Goal: Task Accomplishment & Management: Complete application form

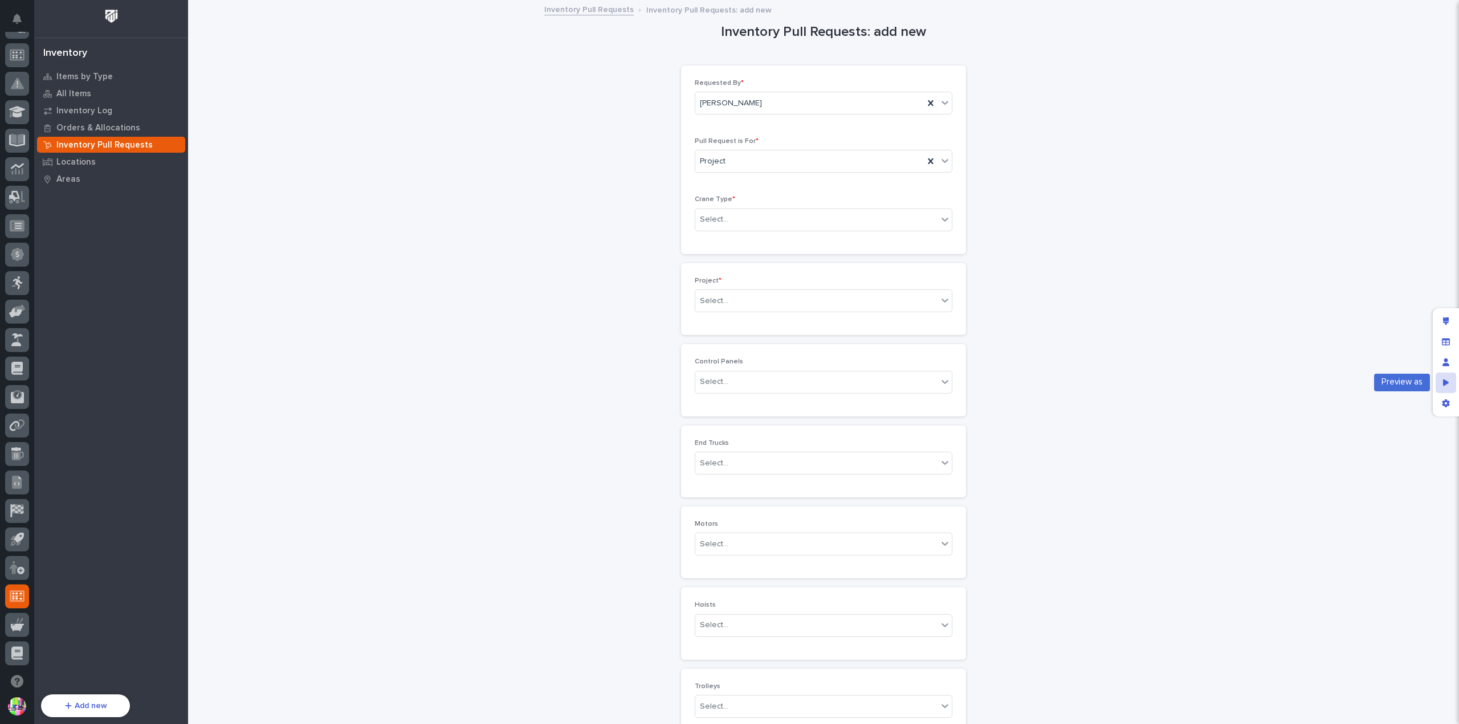
click at [1443, 380] on icon "Preview as" at bounding box center [1446, 382] width 6 height 7
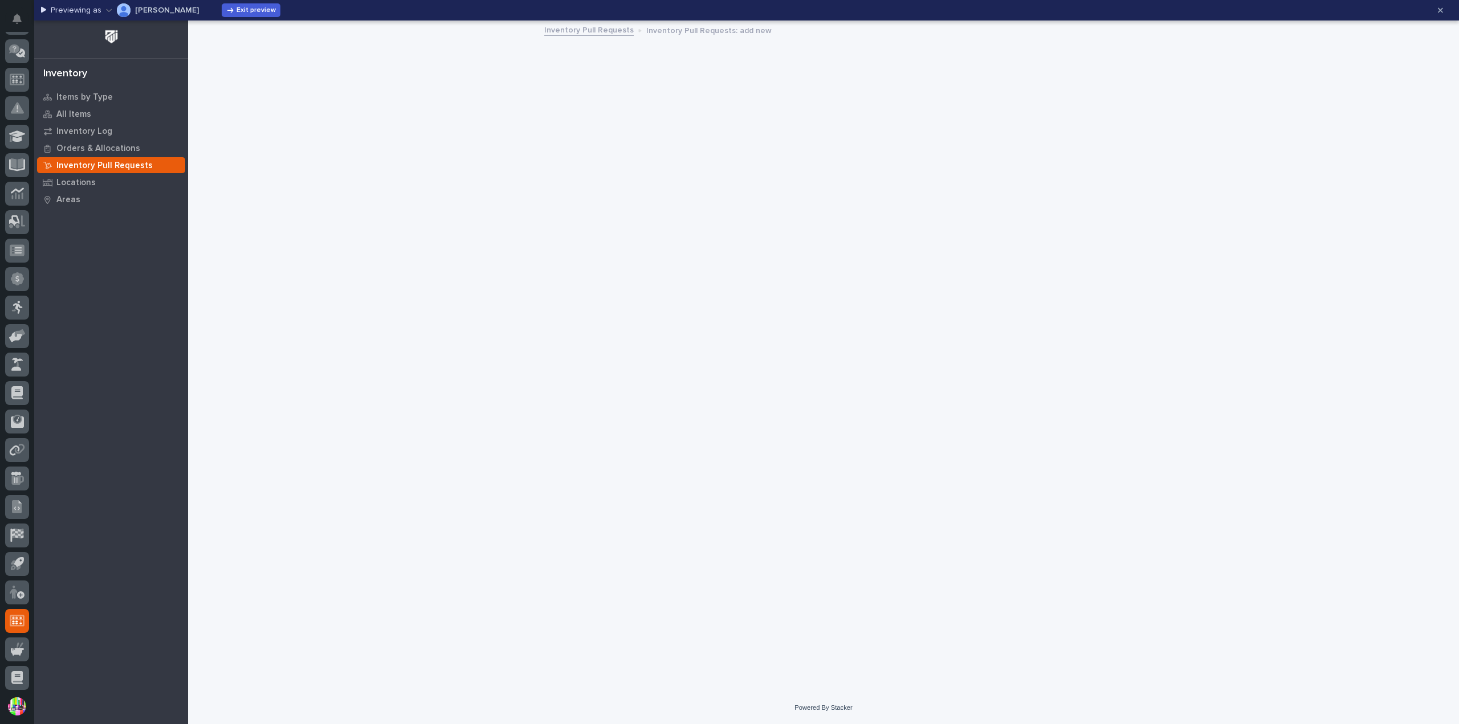
scroll to position [220, 0]
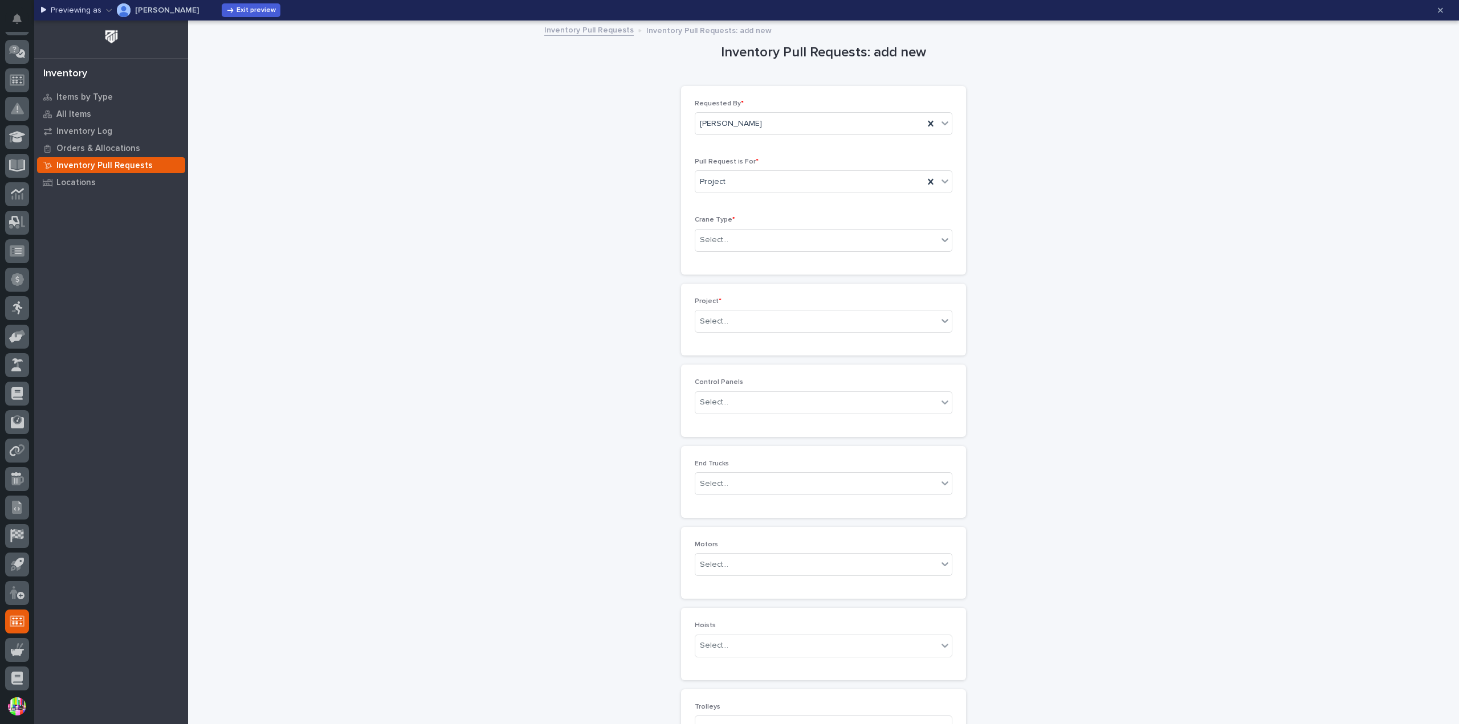
click at [182, 6] on p "[PERSON_NAME]" at bounding box center [167, 10] width 64 height 8
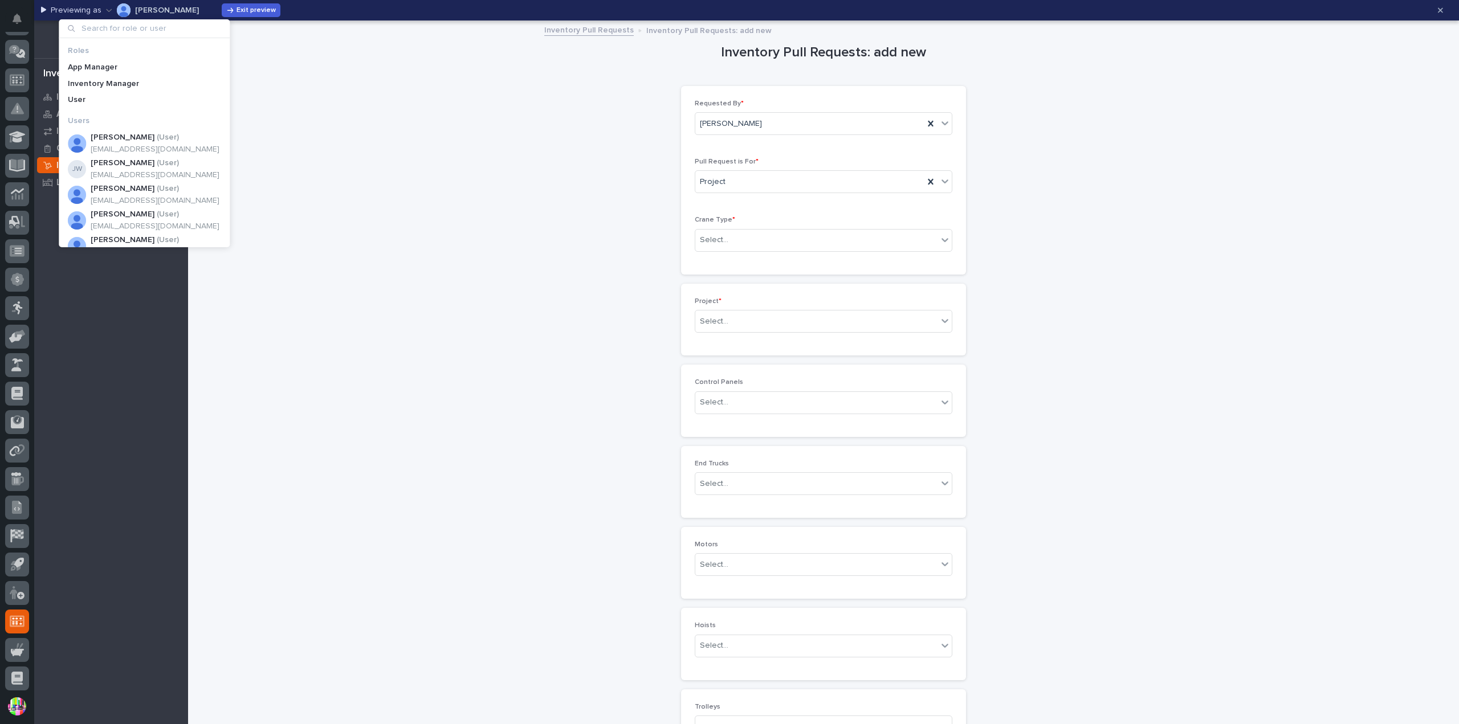
click at [182, 26] on input at bounding box center [144, 28] width 162 height 18
click at [105, 25] on input at bounding box center [144, 28] width 162 height 18
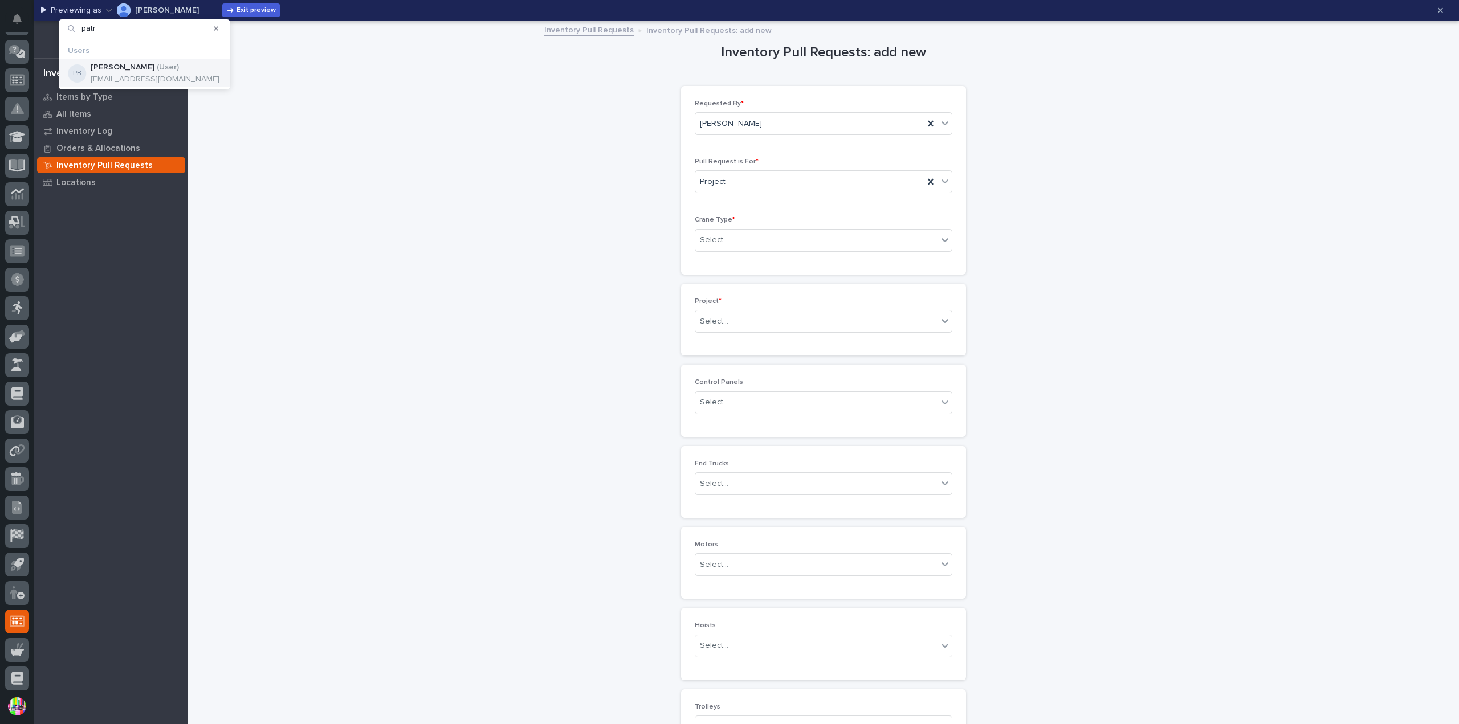
type input "patr"
click at [119, 63] on p "[PERSON_NAME]" at bounding box center [123, 68] width 64 height 10
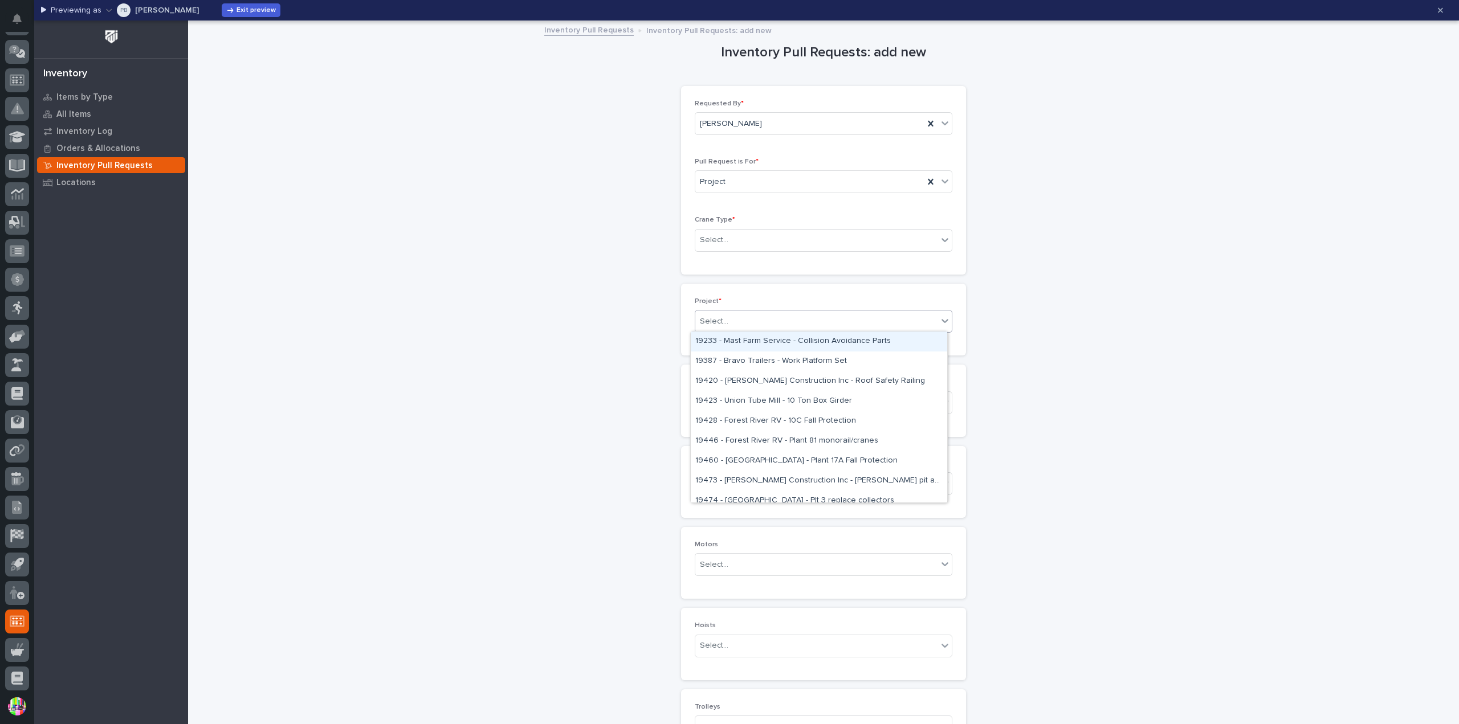
click at [842, 320] on div "Select..." at bounding box center [816, 321] width 242 height 19
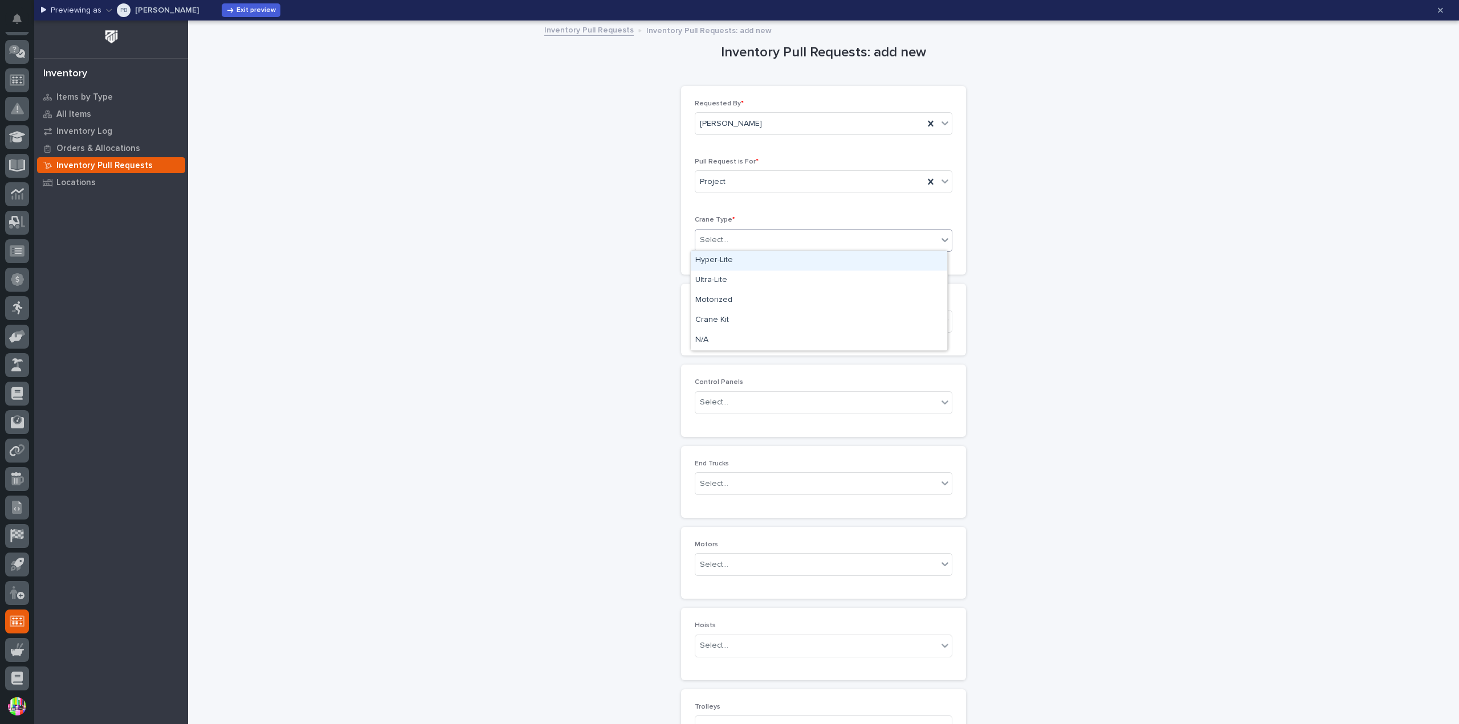
click at [831, 233] on div "Select..." at bounding box center [816, 240] width 242 height 19
click at [817, 178] on div "Project" at bounding box center [809, 182] width 229 height 19
click at [1021, 156] on div "Inventory Pull Requests: add new Loading... Saving… Loading... Saving… Loading.…" at bounding box center [823, 508] width 1143 height 973
click at [824, 401] on div "Select..." at bounding box center [816, 402] width 242 height 19
click at [991, 384] on div "Inventory Pull Requests: add new Loading... Saving… Loading... Saving… Loading.…" at bounding box center [823, 508] width 1143 height 973
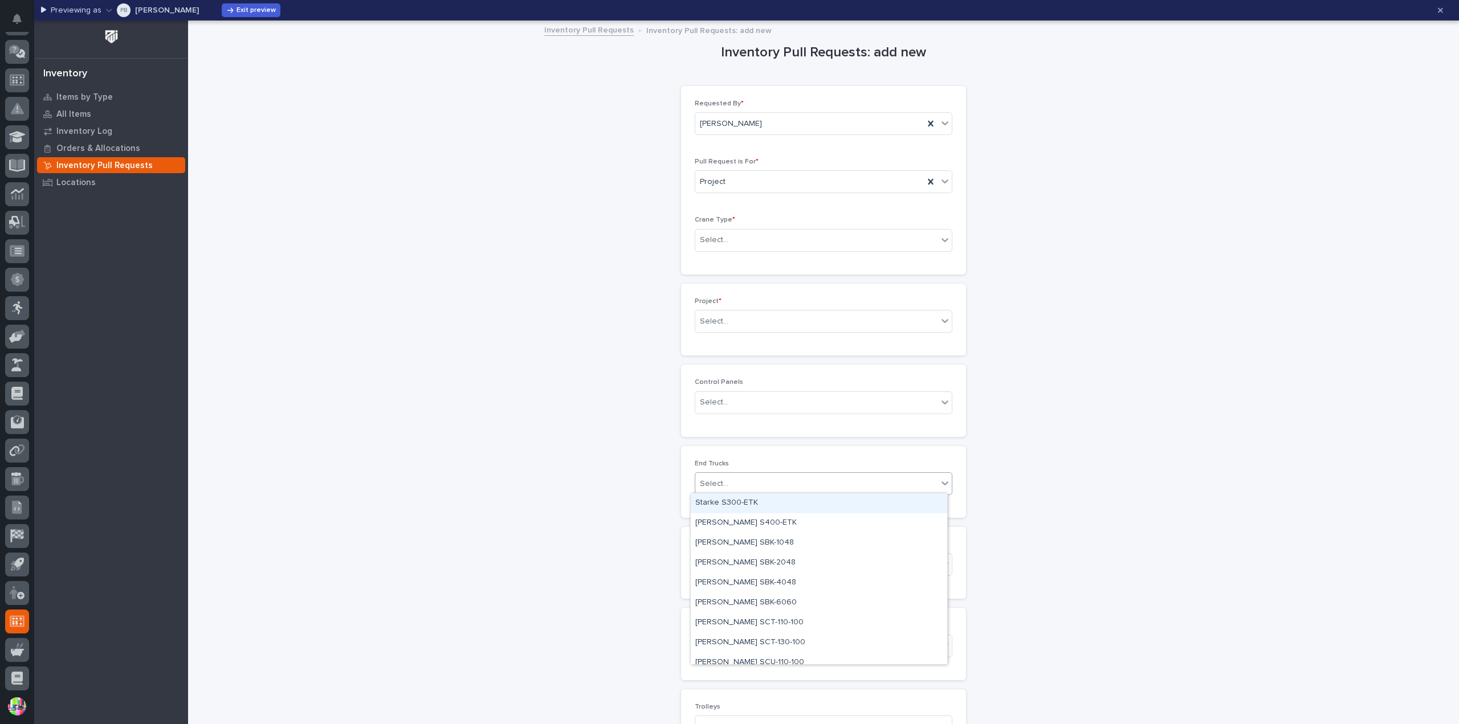
click at [853, 484] on div "Select..." at bounding box center [816, 484] width 242 height 19
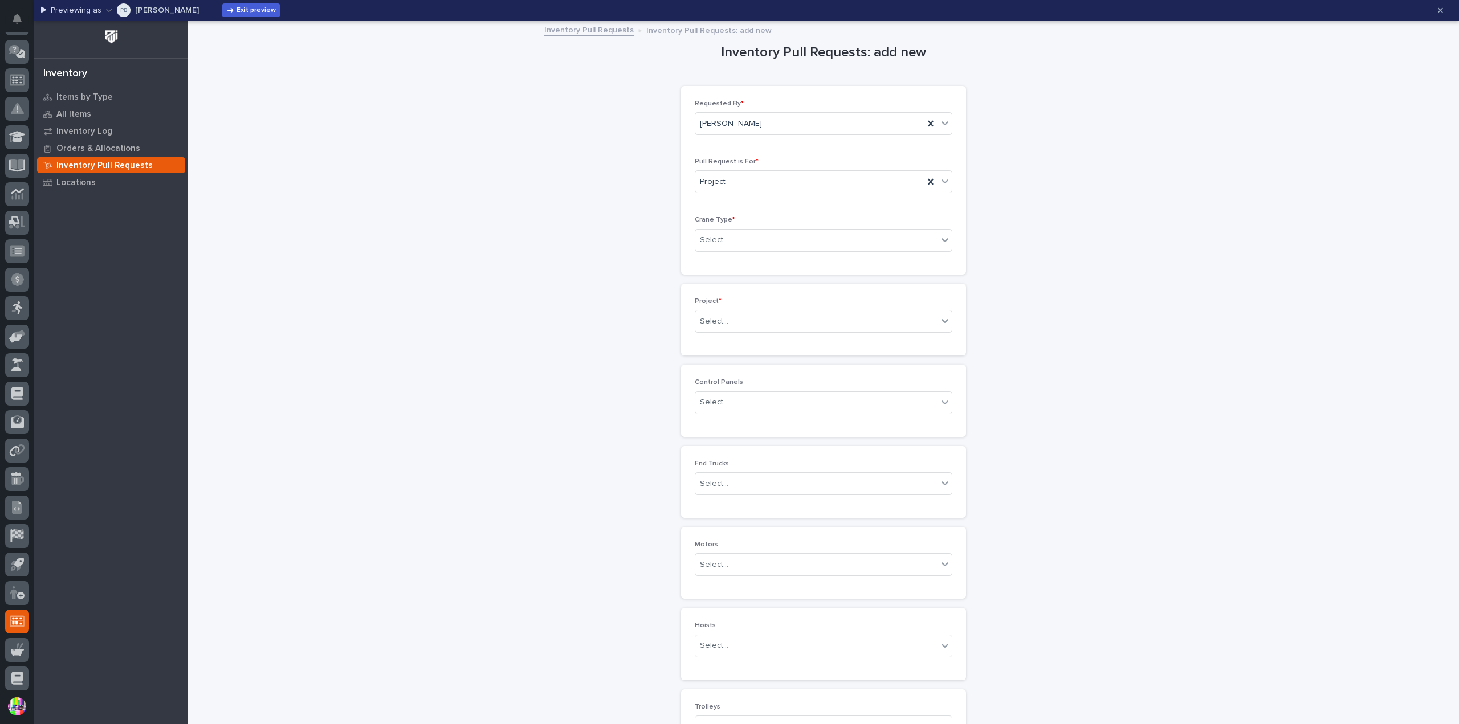
click at [1020, 430] on div "Inventory Pull Requests: add new Loading... Saving… Loading... Saving… Loading.…" at bounding box center [823, 508] width 1143 height 973
click at [160, 9] on p "[PERSON_NAME]" at bounding box center [167, 10] width 64 height 8
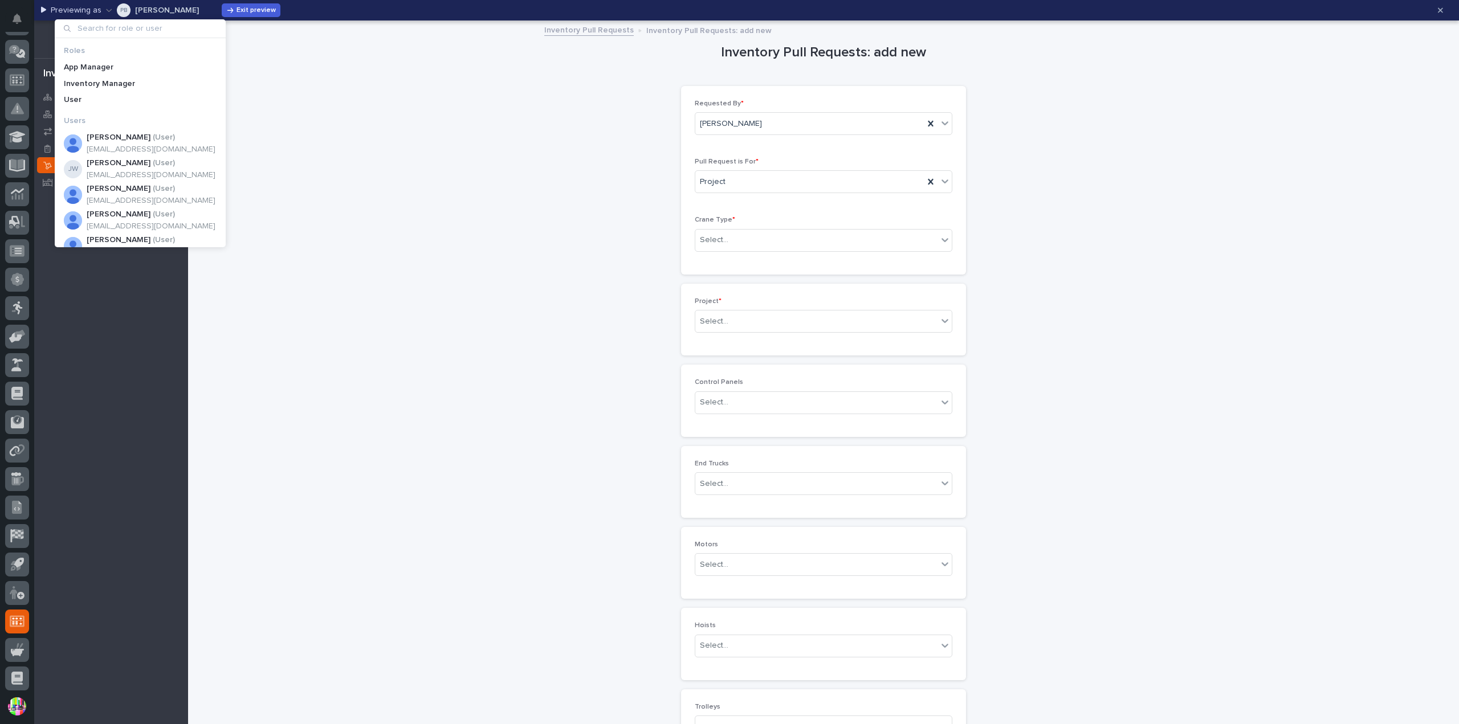
click at [168, 23] on input at bounding box center [140, 28] width 162 height 18
click at [146, 23] on input at bounding box center [140, 28] width 162 height 18
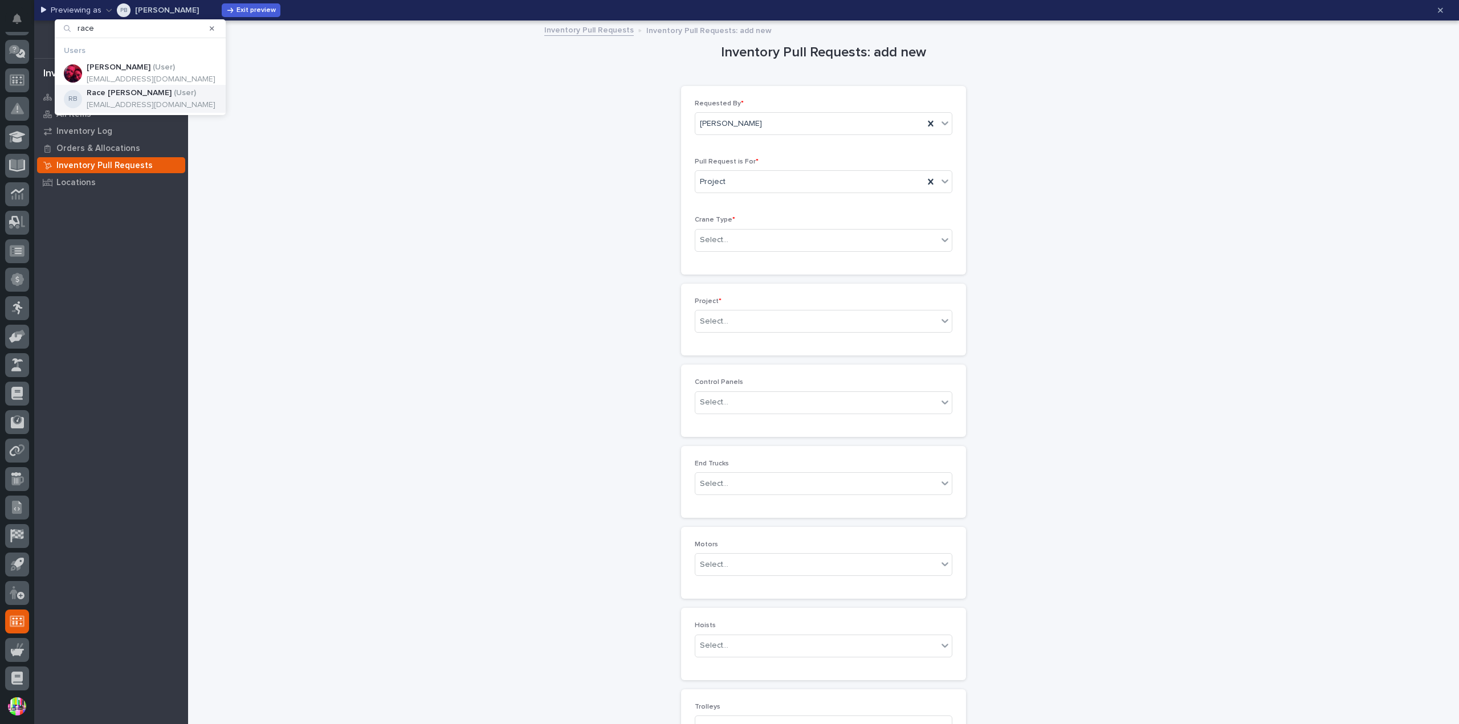
type input "race"
click at [168, 92] on div "RB Race [PERSON_NAME] ( User ) [EMAIL_ADDRESS][DOMAIN_NAME]" at bounding box center [140, 99] width 171 height 28
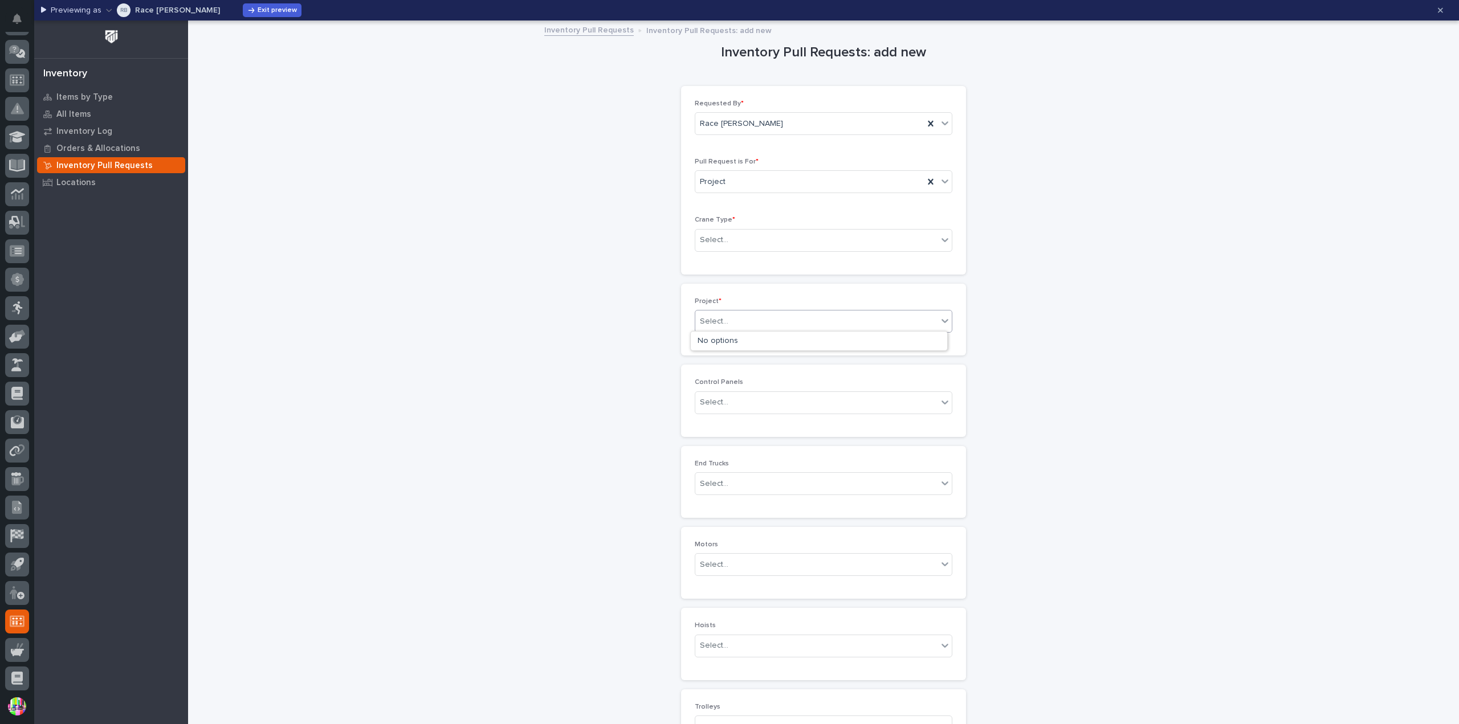
click at [807, 320] on div "Select..." at bounding box center [816, 321] width 242 height 19
click at [172, 10] on p "Race [PERSON_NAME]" at bounding box center [177, 10] width 85 height 8
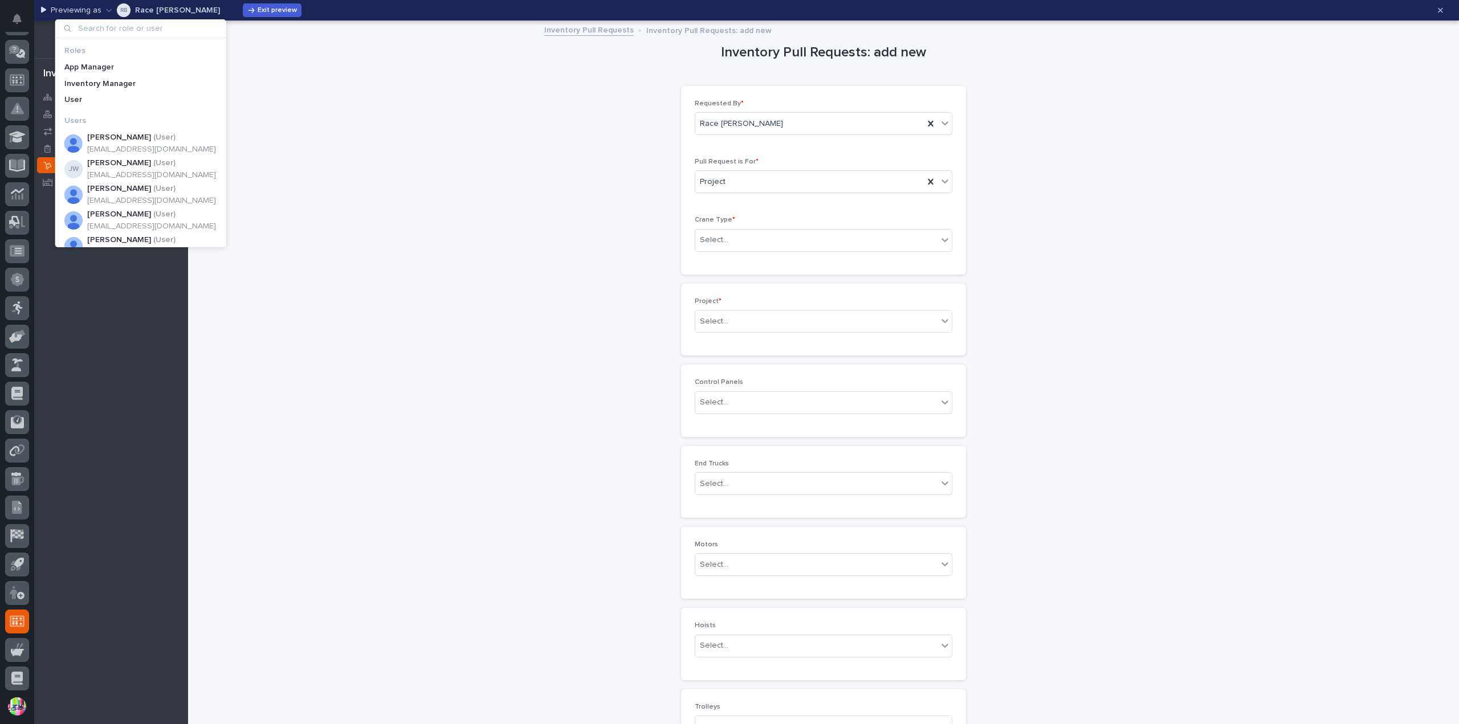
click at [165, 27] on input at bounding box center [141, 28] width 162 height 18
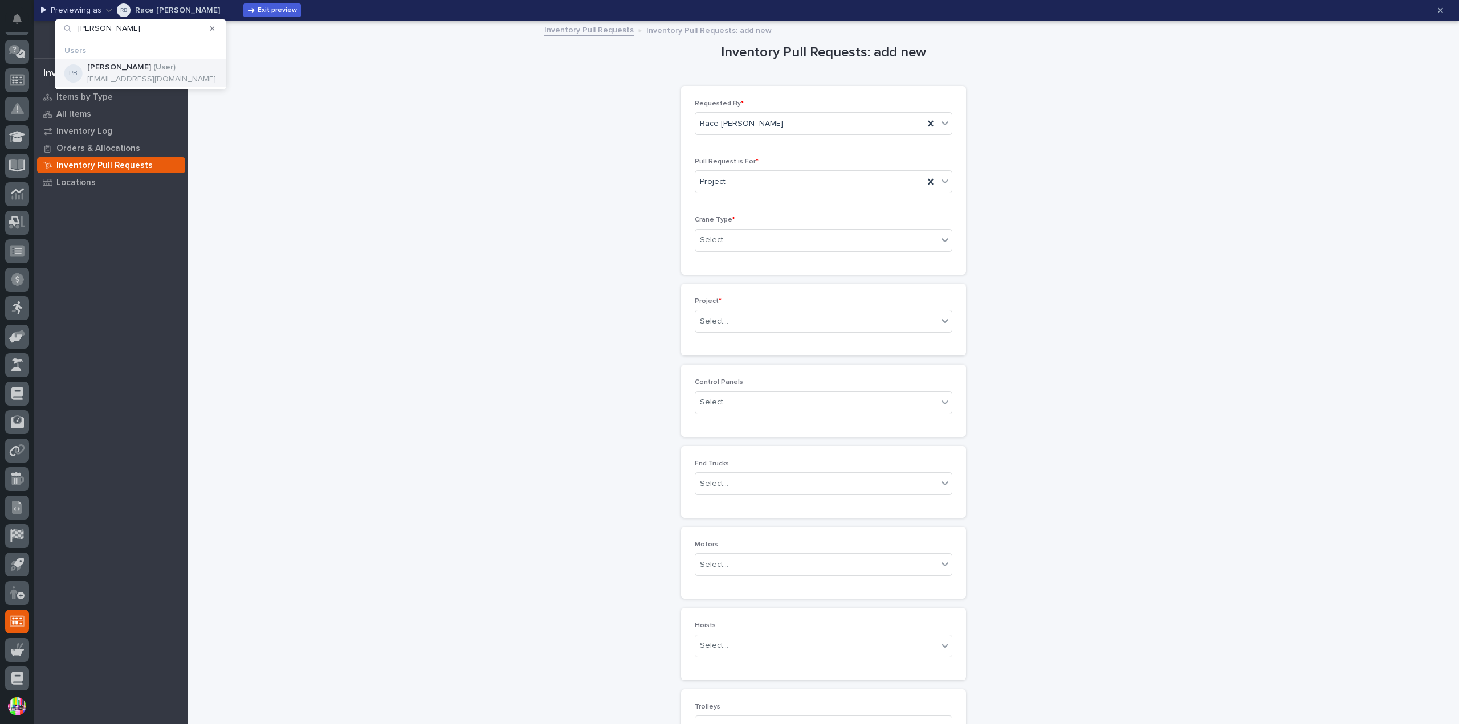
type input "[PERSON_NAME]"
click at [153, 66] on p "( User )" at bounding box center [164, 68] width 22 height 10
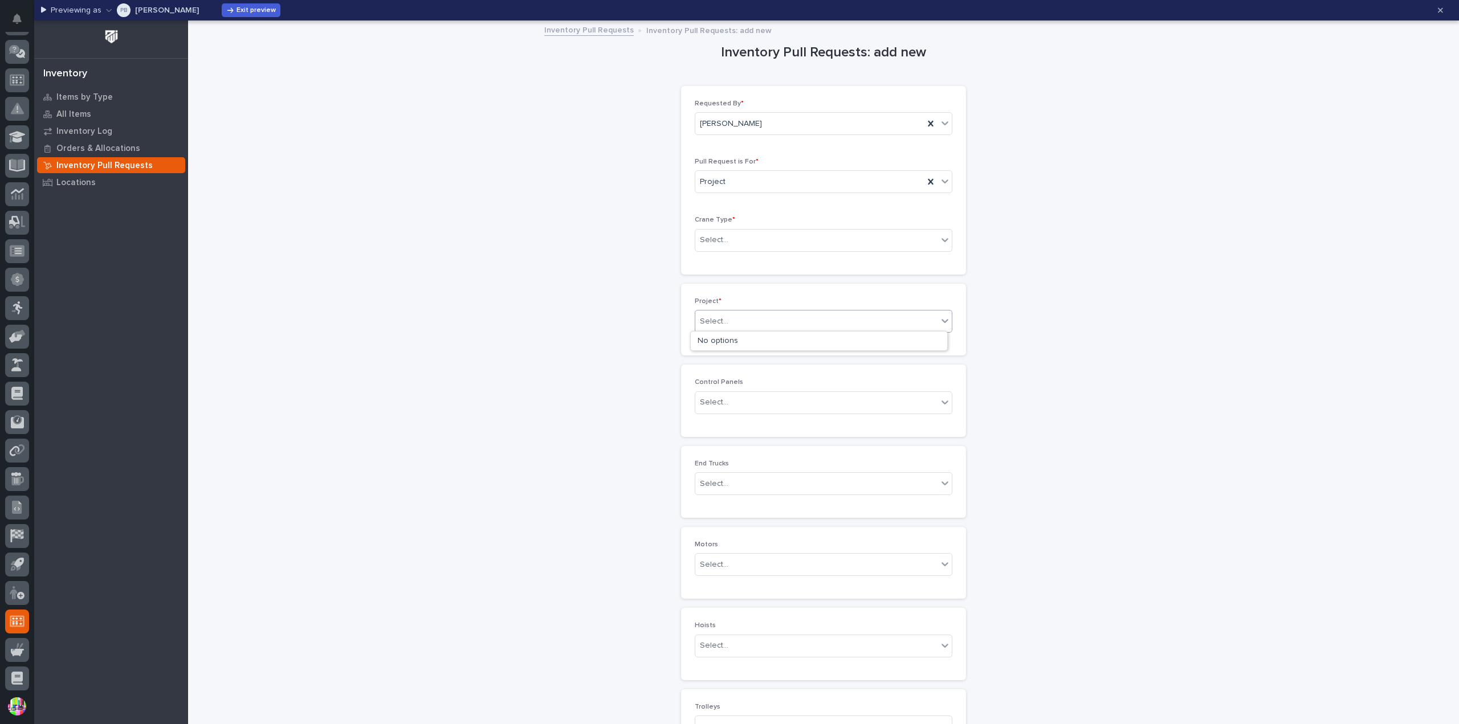
click at [824, 312] on div "Select..." at bounding box center [816, 321] width 242 height 19
